Goal: Task Accomplishment & Management: Manage account settings

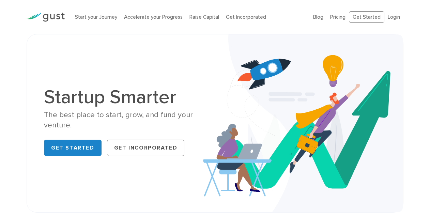
click at [50, 14] on img at bounding box center [46, 17] width 38 height 9
click at [201, 14] on link "Raise Capital" at bounding box center [204, 17] width 30 height 6
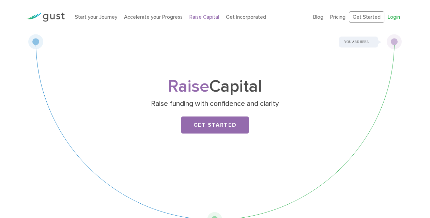
click at [392, 17] on link "Login" at bounding box center [393, 17] width 12 height 6
click at [25, 109] on div "Raise Capital Raise funding with confidence and clarity Get Started" at bounding box center [214, 130] width 387 height 193
click at [80, 105] on div "Raise Capital Raise funding with confidence and clarity Get Started" at bounding box center [214, 116] width 269 height 74
click at [95, 88] on h1 "Raise Capital" at bounding box center [214, 87] width 269 height 16
click at [16, 106] on div "Raise Capital Raise funding with confidence and clarity Get Started" at bounding box center [215, 130] width 430 height 193
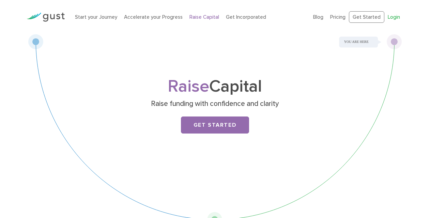
click at [396, 18] on link "Login" at bounding box center [393, 17] width 12 height 6
